Goal: Task Accomplishment & Management: Manage account settings

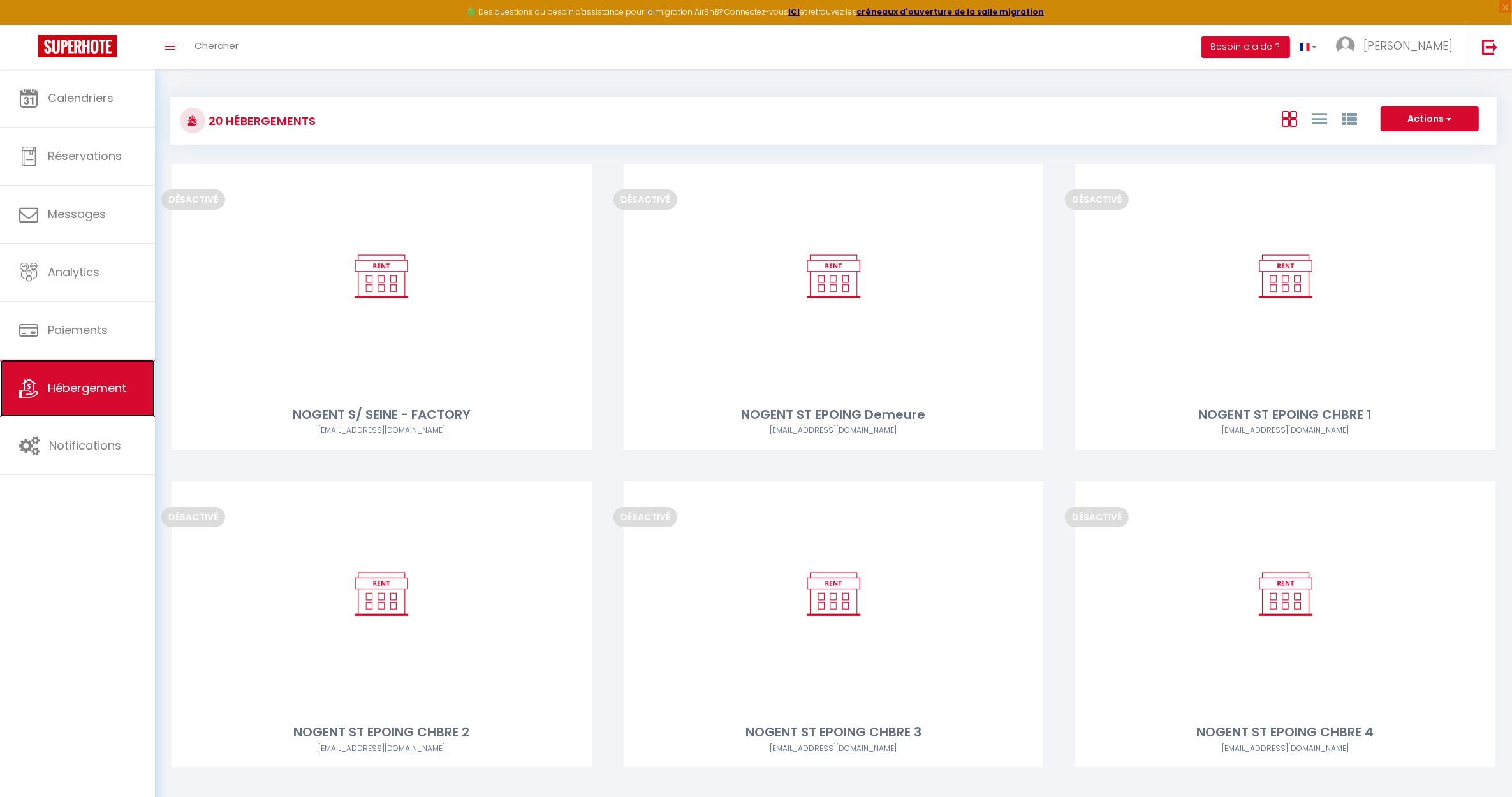
click at [98, 389] on span "Hébergement" at bounding box center [87, 388] width 78 height 16
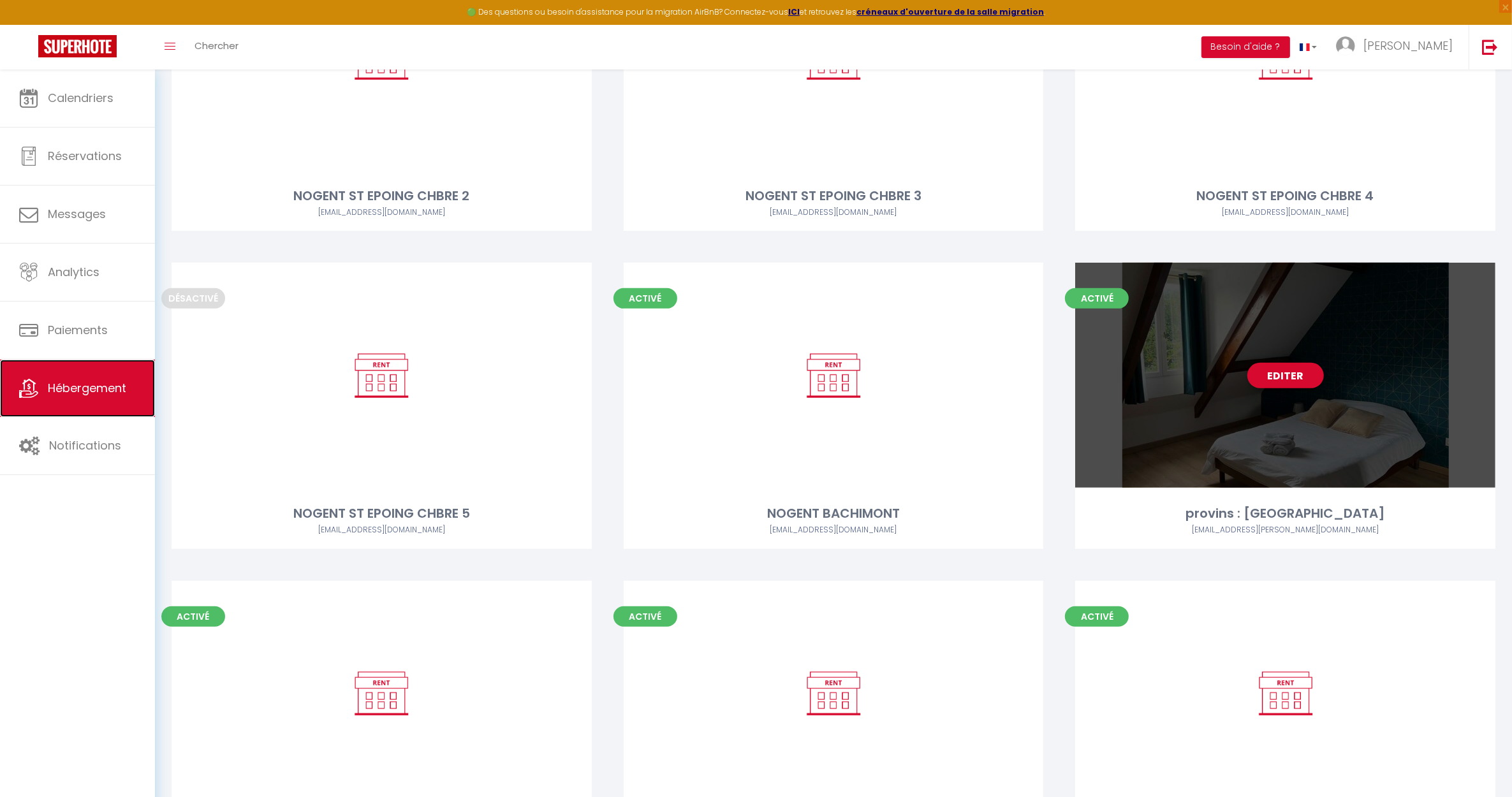
scroll to position [558, 0]
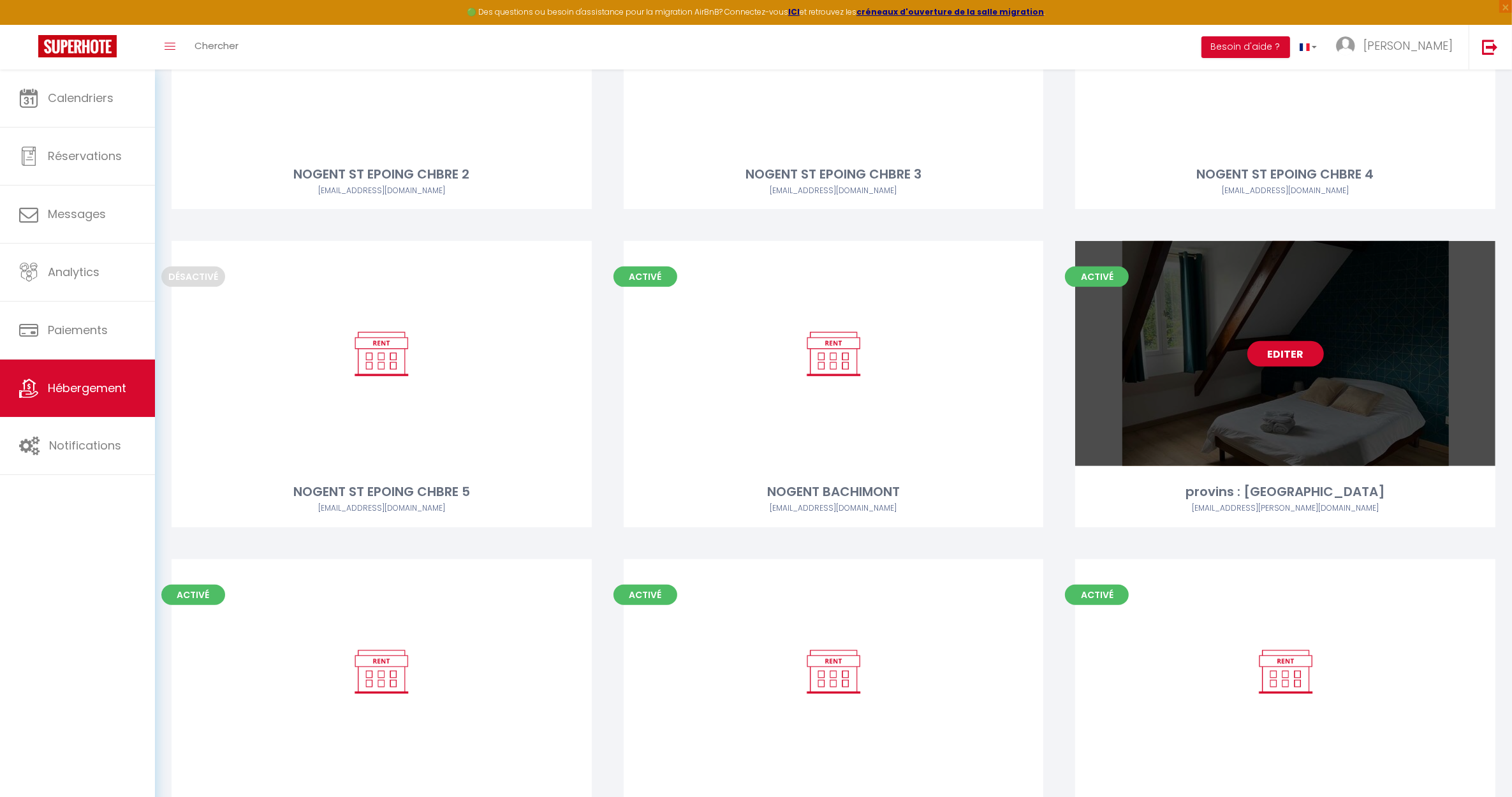
click at [1288, 398] on div "Editer" at bounding box center [1285, 353] width 420 height 225
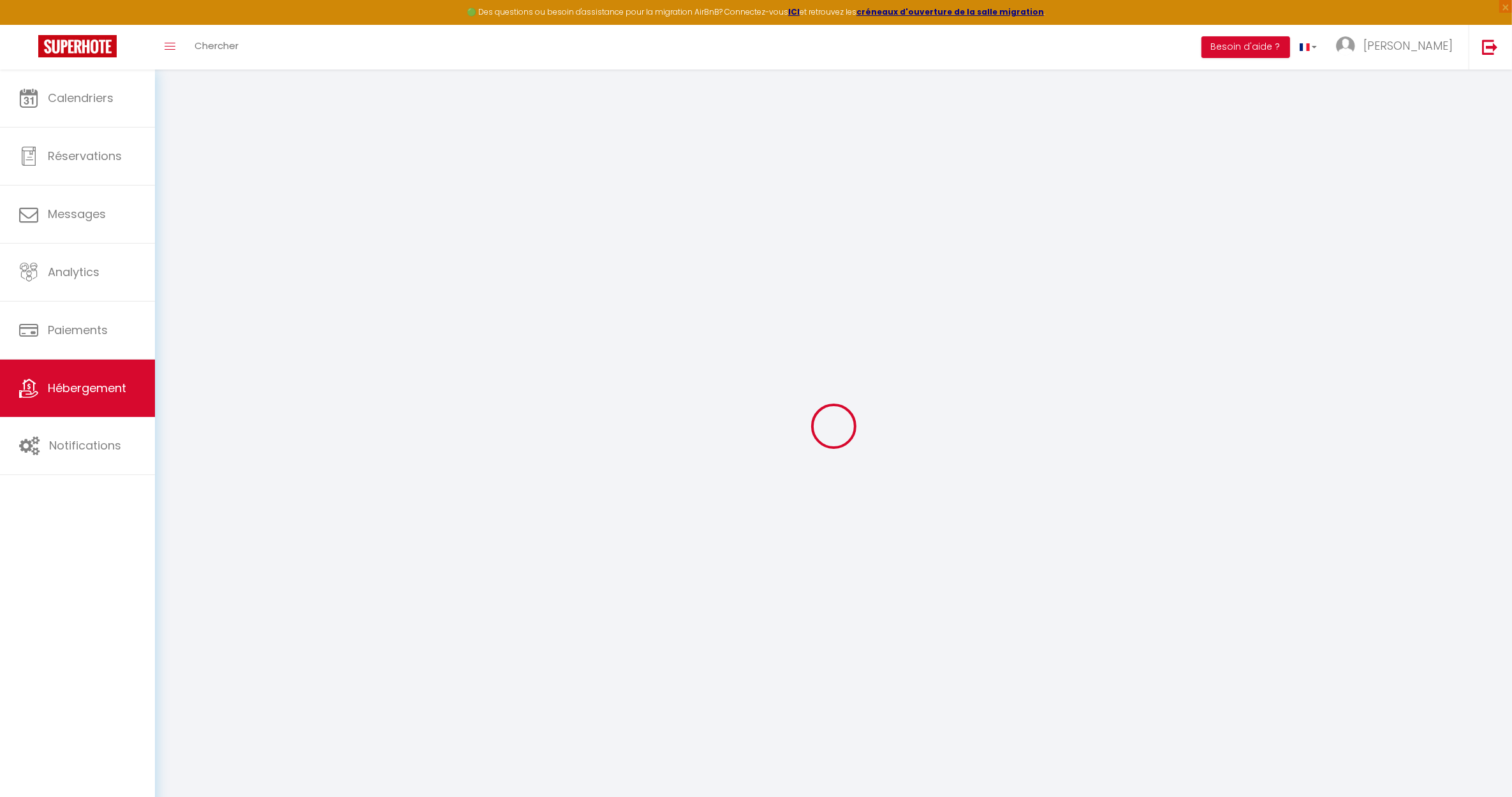
select select "+ 15 %"
select select
checkbox input "false"
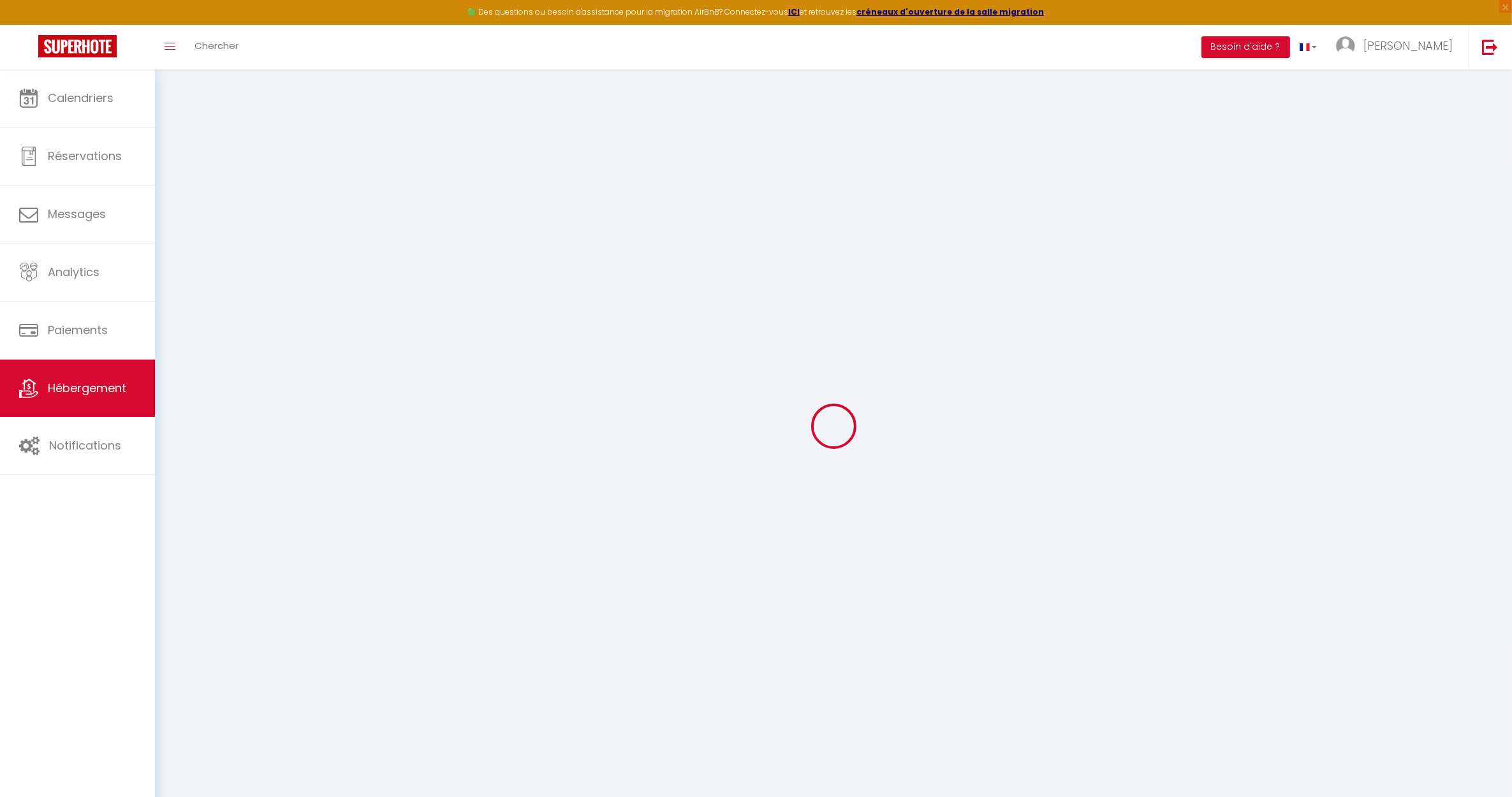
checkbox input "false"
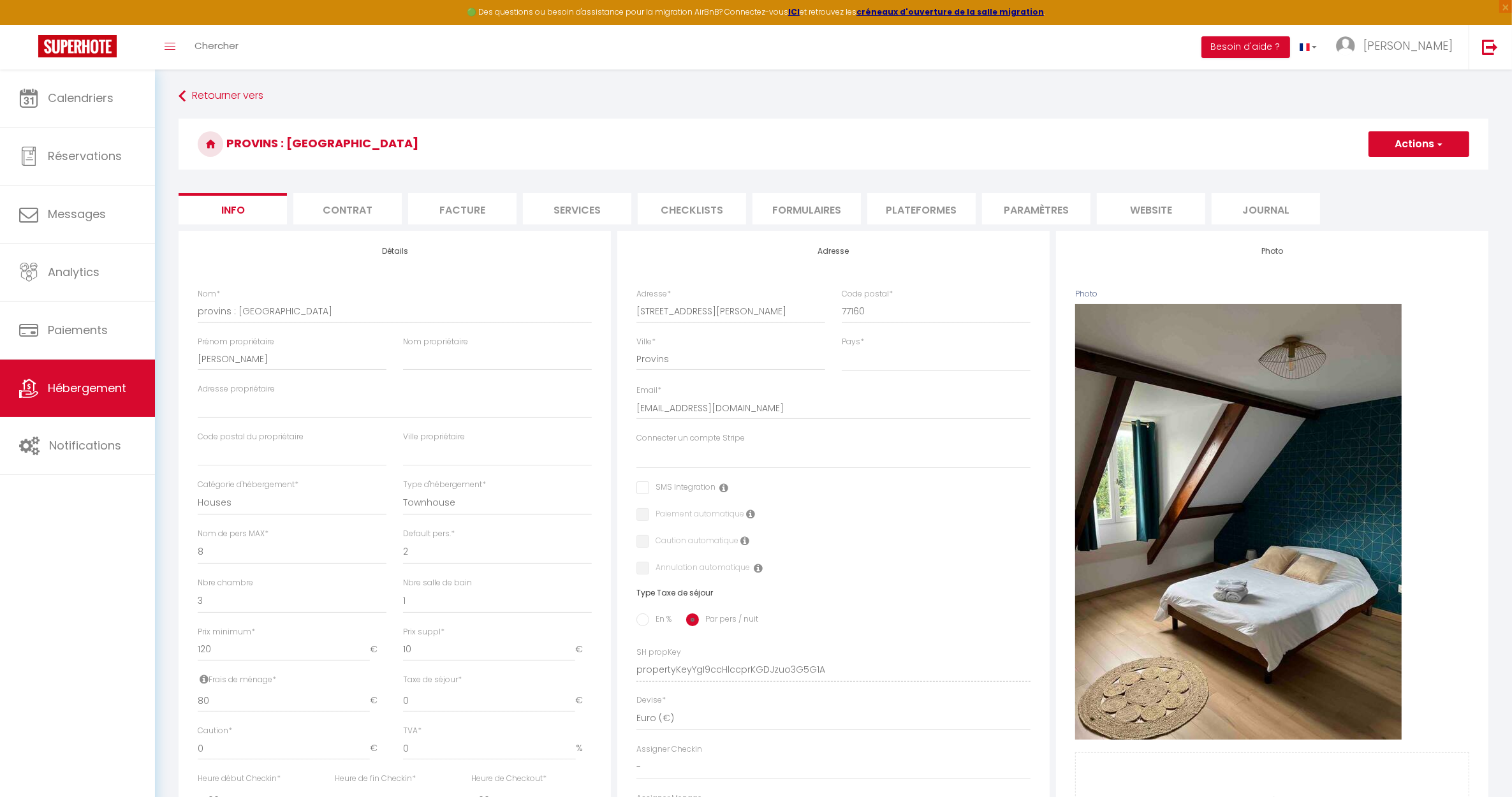
click at [914, 213] on li "Plateformes" at bounding box center [922, 208] width 108 height 31
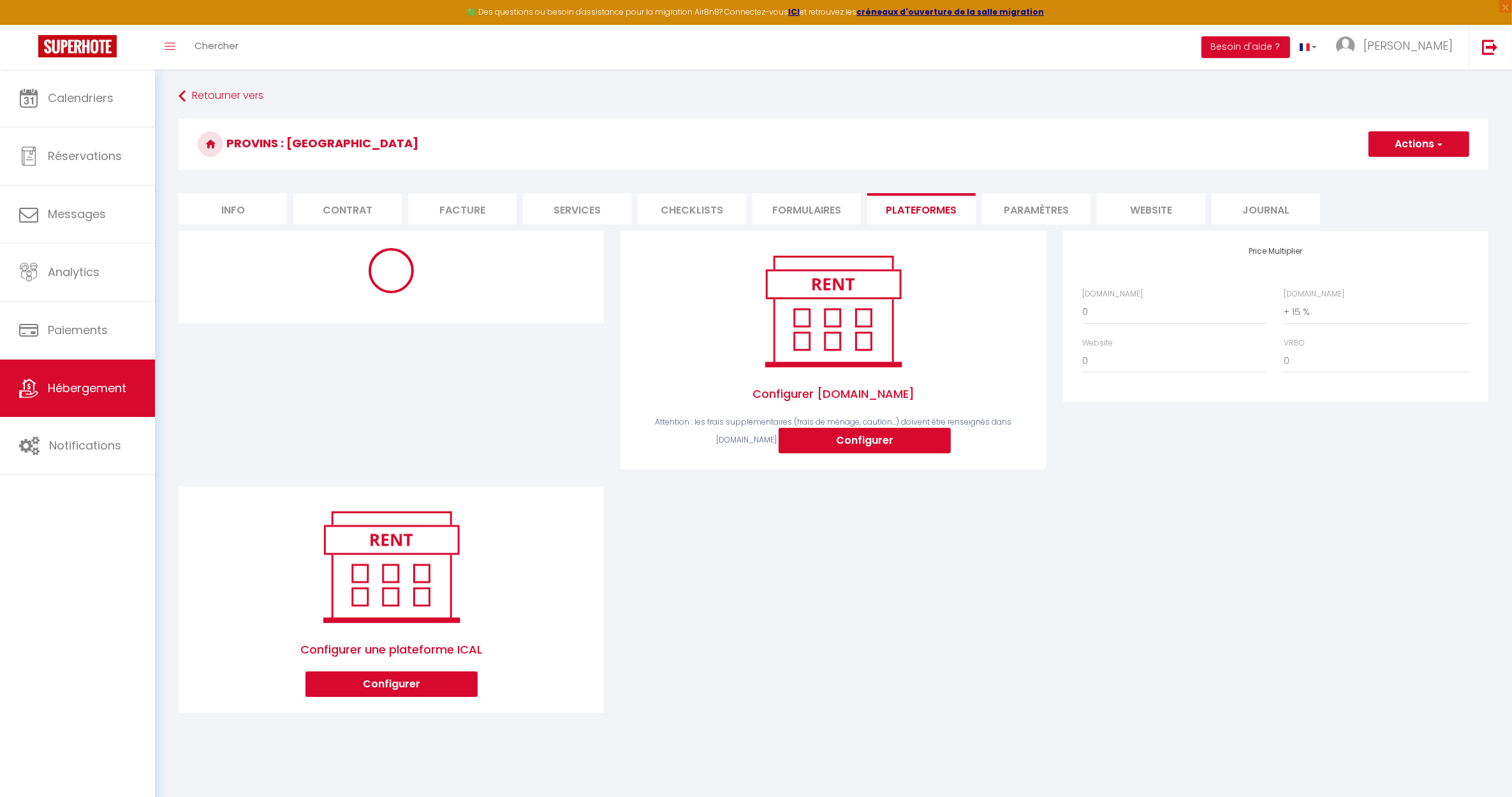
select select "270"
select select
select select "EUR"
select select
select select "18840-48390249"
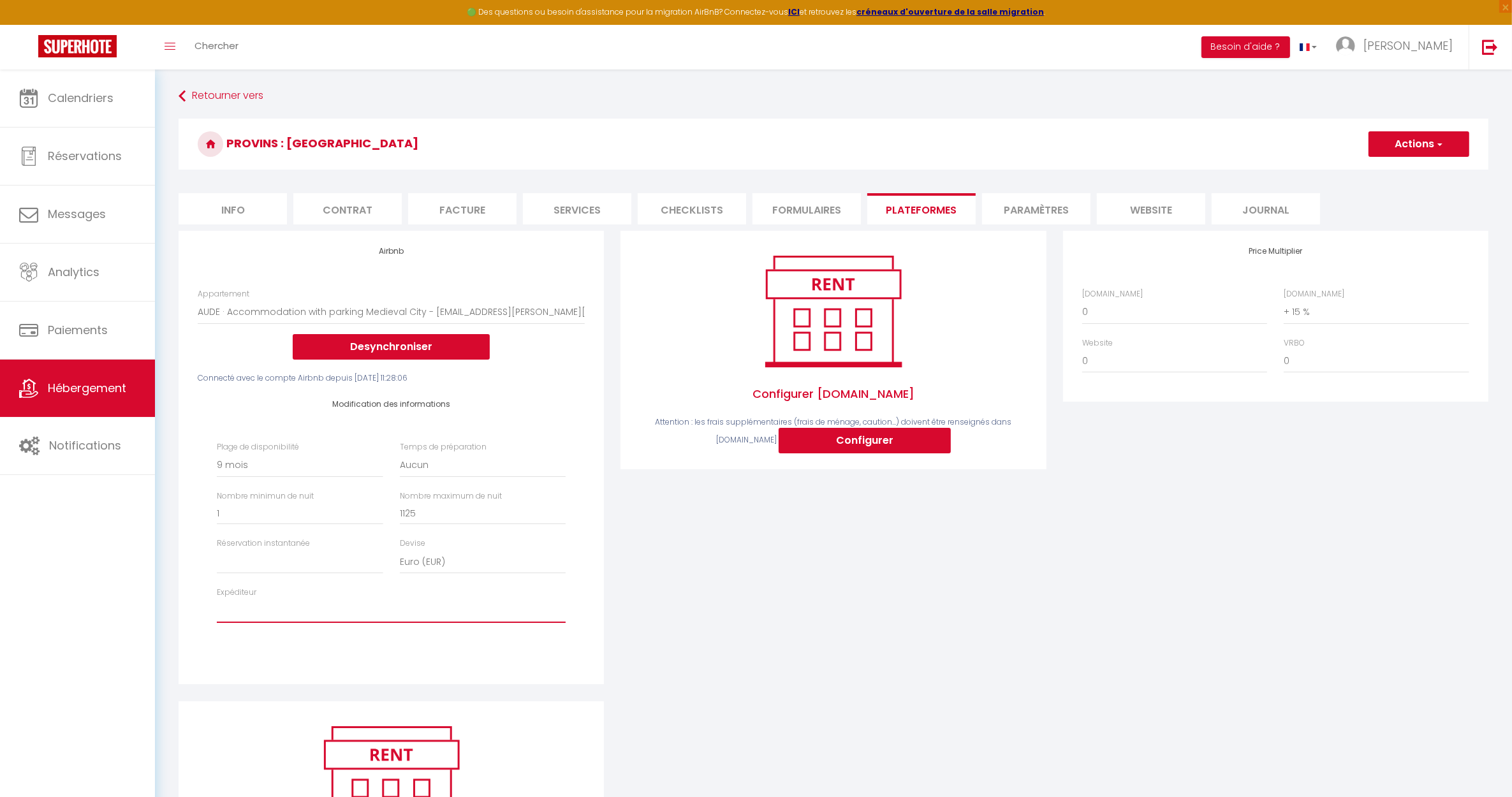
click at [263, 612] on select "[EMAIL_ADDRESS][DOMAIN_NAME] [EMAIL_ADDRESS][DOMAIN_NAME] [EMAIL_ADDRESS][PERSO…" at bounding box center [391, 610] width 349 height 24
select select "2826"
click at [217, 599] on select "[EMAIL_ADDRESS][DOMAIN_NAME] [EMAIL_ADDRESS][DOMAIN_NAME] [EMAIL_ADDRESS][PERSO…" at bounding box center [391, 610] width 349 height 24
select select
click at [1109, 310] on select "0 + 1 % + 2 % + 3 % + 4 % + 5 % + 6 % + 7 % + 8 % + 9 %" at bounding box center [1174, 312] width 185 height 24
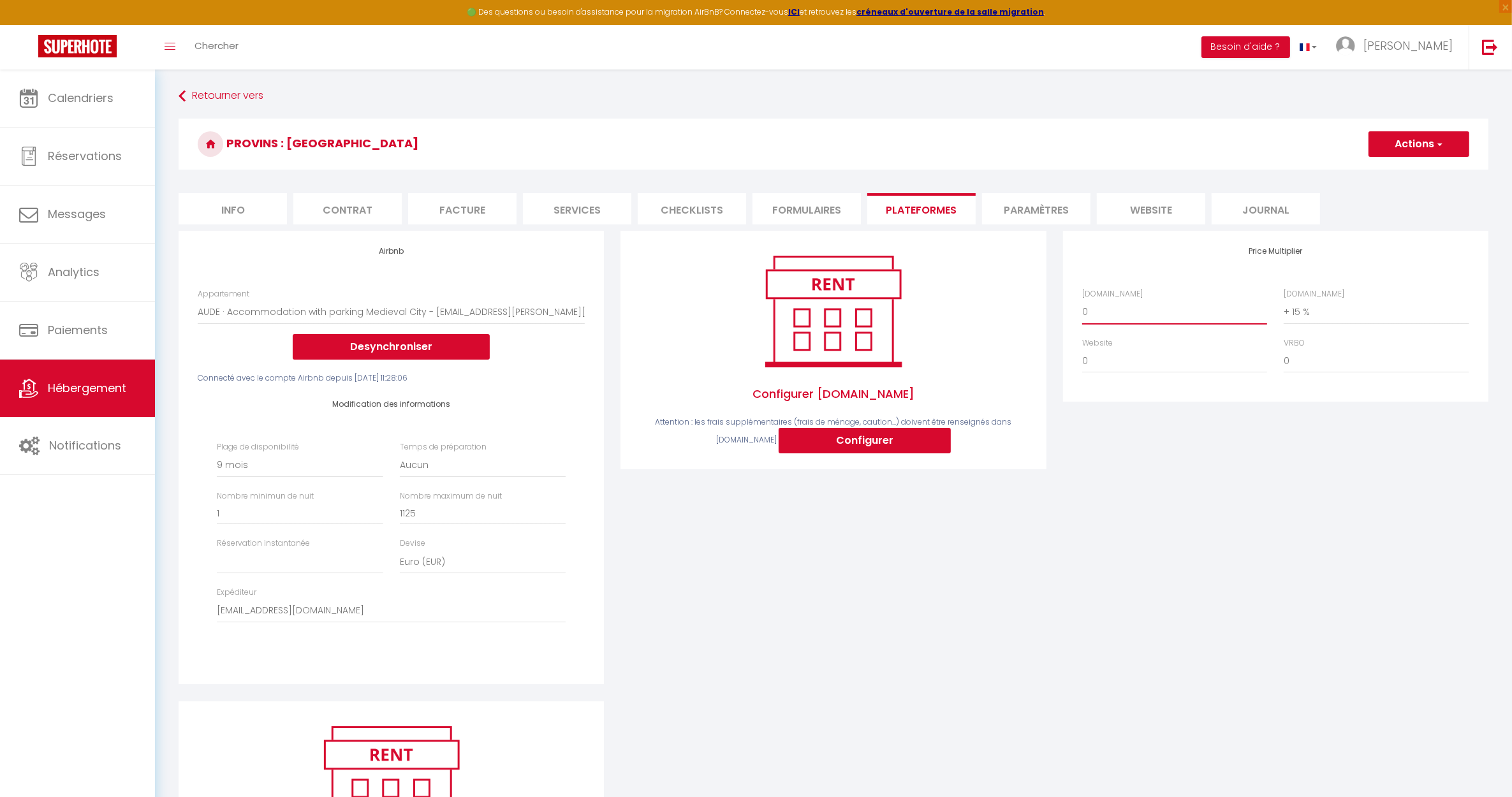
select select "+ 22 %"
click at [1082, 300] on select "0 + 1 % + 2 % + 3 % + 4 % + 5 % + 6 % + 7 % + 8 % + 9 %" at bounding box center [1174, 312] width 185 height 24
select select
click at [1319, 314] on select "0 + 1 % + 2 % + 3 % + 4 % + 5 % + 6 % + 7 % + 8 % + 9 %" at bounding box center [1376, 312] width 185 height 24
select select "+ 21 %"
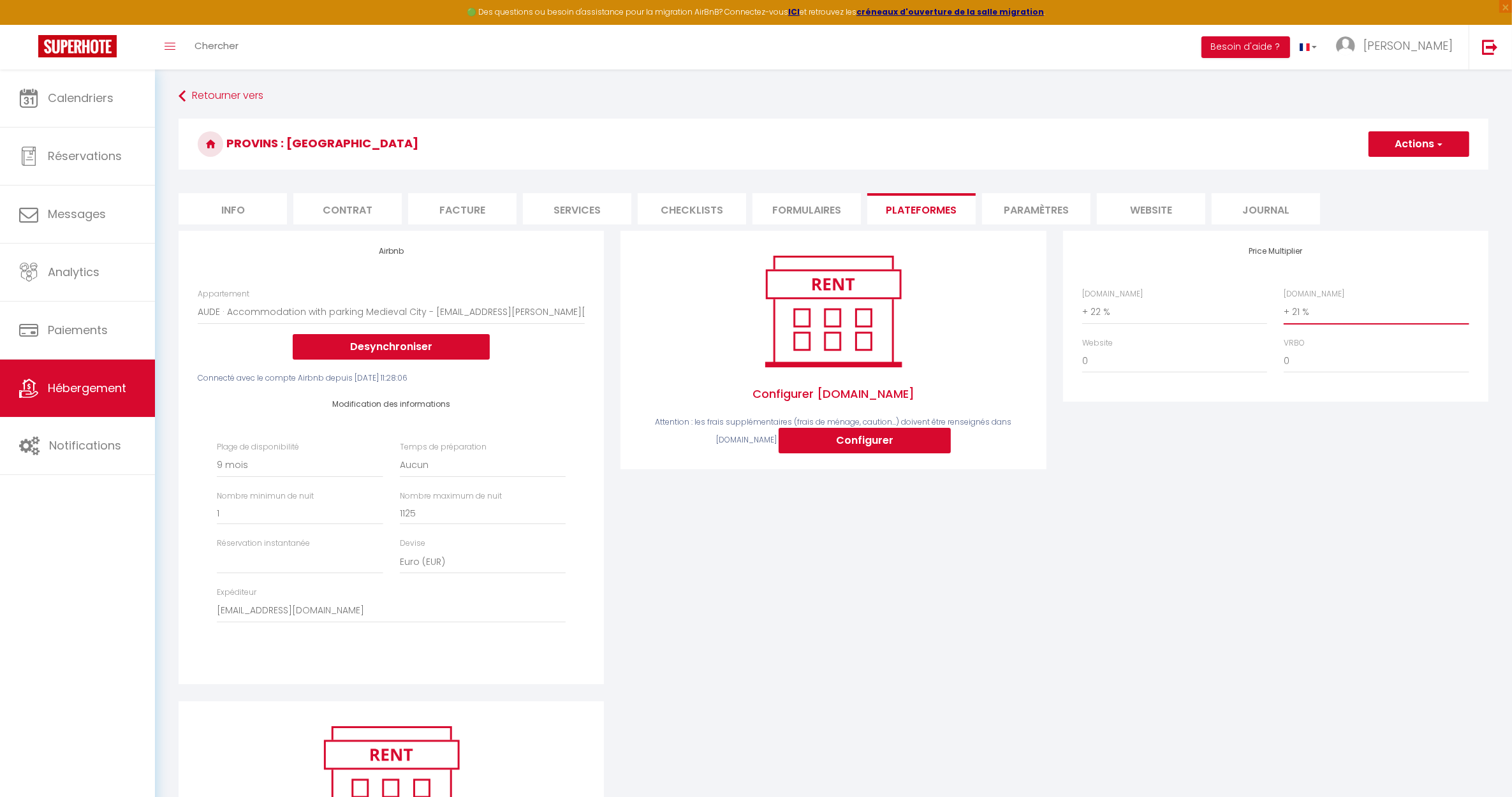
click at [1284, 300] on select "0 + 1 % + 2 % + 3 % + 4 % + 5 % + 6 % + 7 % + 8 % + 9 %" at bounding box center [1376, 312] width 185 height 24
select select
click at [1397, 145] on button "Actions" at bounding box center [1419, 144] width 101 height 26
click at [1394, 173] on link "Enregistrer" at bounding box center [1418, 173] width 101 height 17
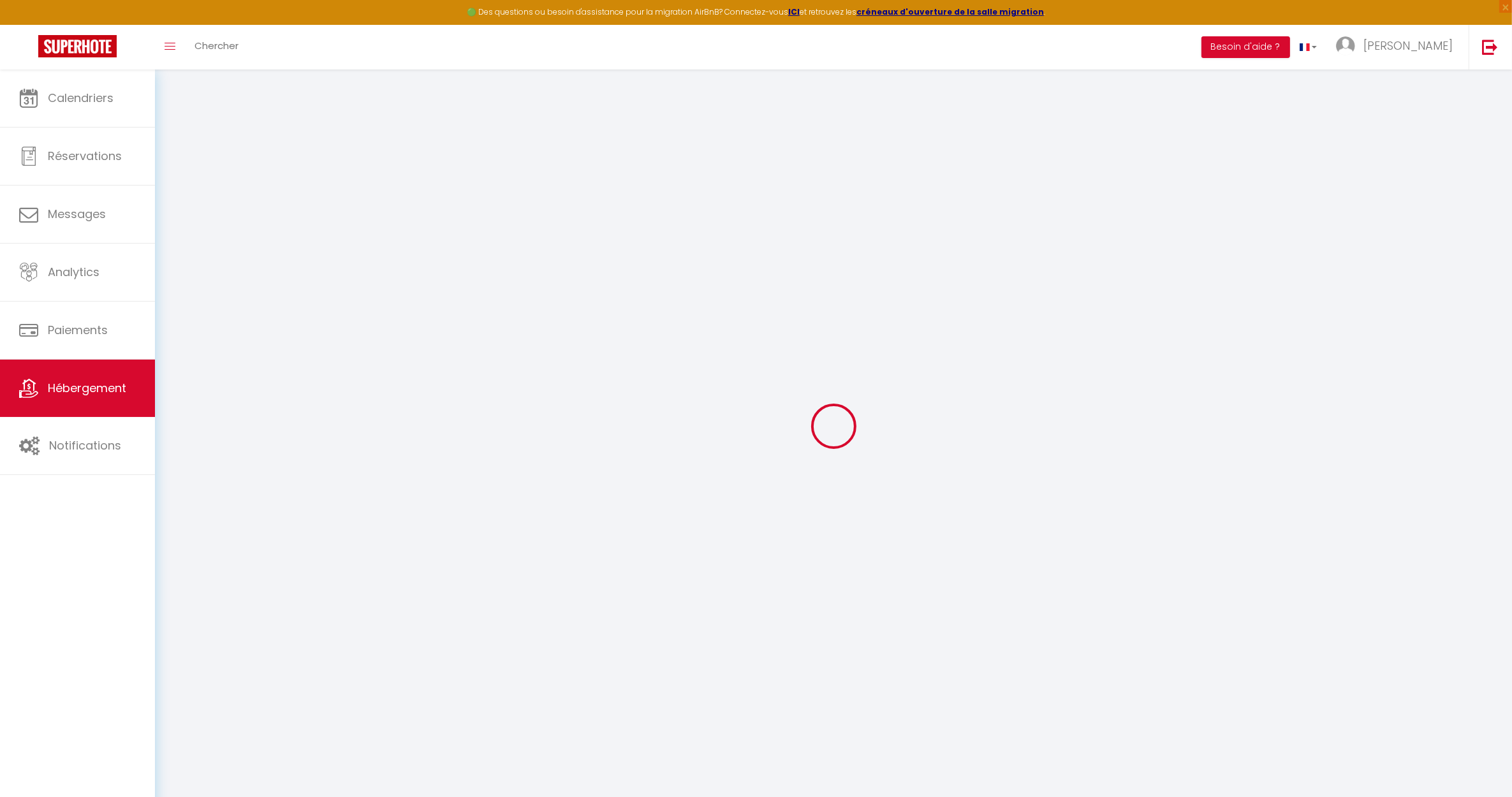
select select "270"
select select
select select "EUR"
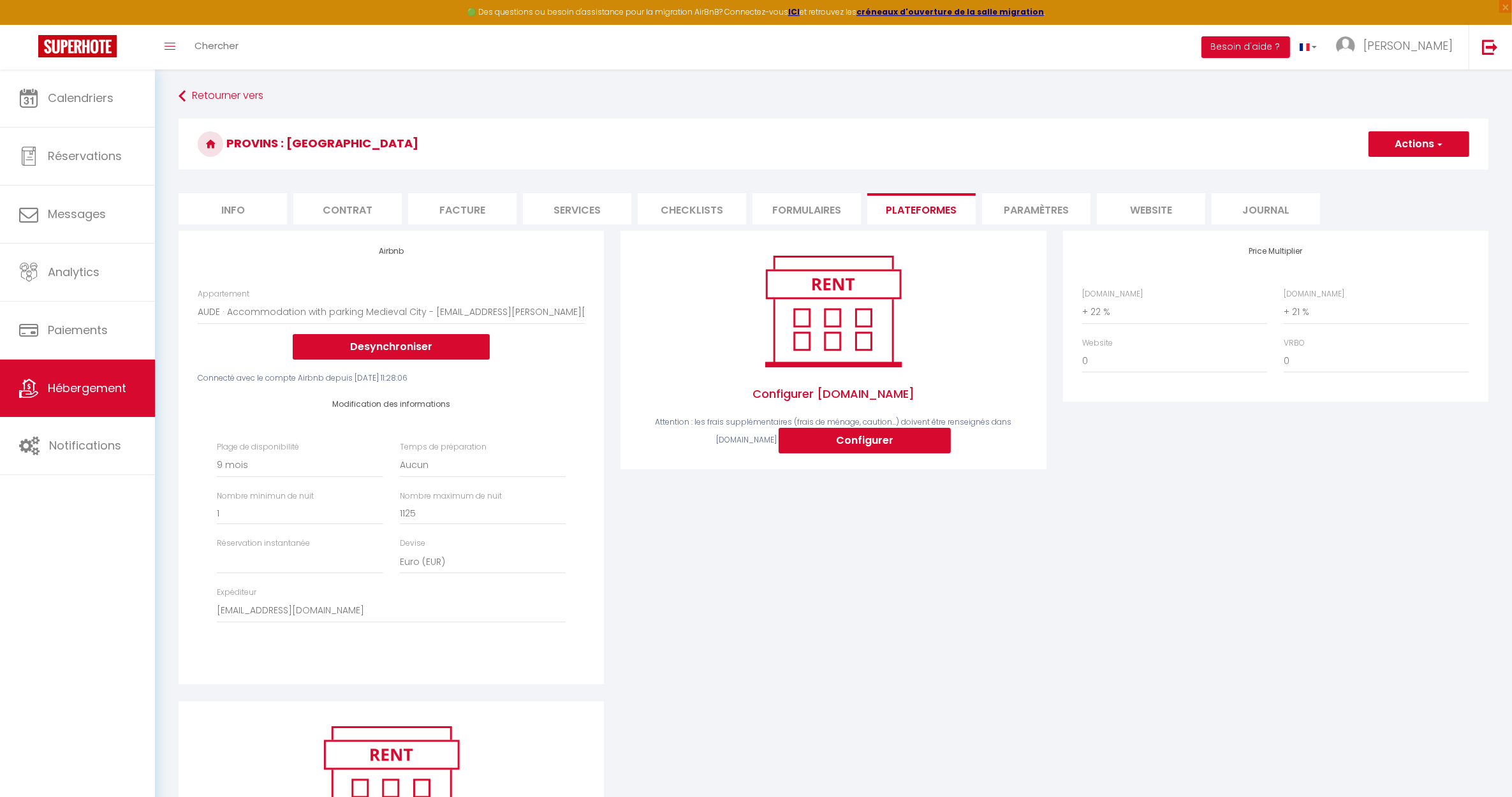
click at [851, 534] on div "Configurer [DOMAIN_NAME] Attention : les frais supplémentaires (frais de ménage…" at bounding box center [833, 466] width 442 height 470
click at [91, 108] on link "Calendriers" at bounding box center [78, 98] width 155 height 58
